Goal: Find specific page/section: Find specific page/section

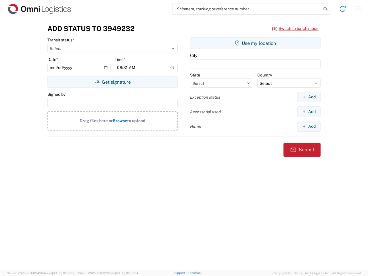
click at [247, 9] on input "search" at bounding box center [246, 8] width 149 height 11
click at [325, 9] on icon at bounding box center [325, 9] width 8 height 8
click at [342, 9] on icon at bounding box center [342, 8] width 9 height 9
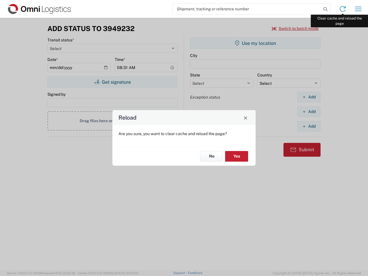
click at [358, 9] on div "Reload Are you sure, you want to clear cache and reload the page? No Yes" at bounding box center [184, 138] width 368 height 276
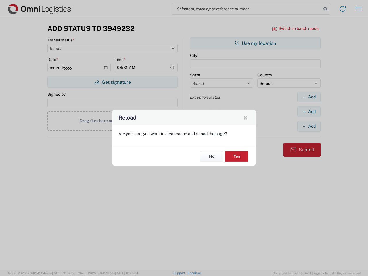
click at [295, 28] on div "Reload Are you sure, you want to clear cache and reload the page? No Yes" at bounding box center [184, 138] width 368 height 276
click at [112, 82] on div "Reload Are you sure, you want to clear cache and reload the page? No Yes" at bounding box center [184, 138] width 368 height 276
click at [255, 43] on div "Reload Are you sure, you want to clear cache and reload the page? No Yes" at bounding box center [184, 138] width 368 height 276
click at [308, 97] on div "Reload Are you sure, you want to clear cache and reload the page? No Yes" at bounding box center [184, 138] width 368 height 276
click at [308, 111] on div "Reload Are you sure, you want to clear cache and reload the page? No Yes" at bounding box center [184, 138] width 368 height 276
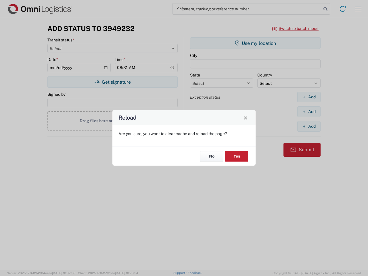
click at [308, 126] on div "Reload Are you sure, you want to clear cache and reload the page? No Yes" at bounding box center [184, 138] width 368 height 276
